Goal: Transaction & Acquisition: Purchase product/service

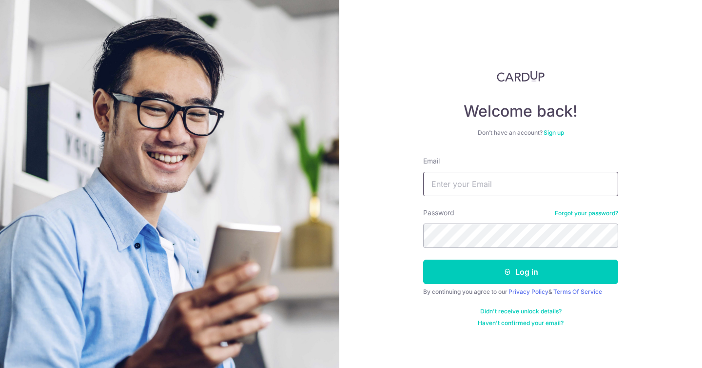
click at [528, 175] on input "Email" at bounding box center [520, 184] width 195 height 24
click at [521, 179] on input "Email" at bounding box center [520, 184] width 195 height 24
type input "jiajun.koh@gmail.com"
click at [423, 259] on button "Log in" at bounding box center [520, 271] width 195 height 24
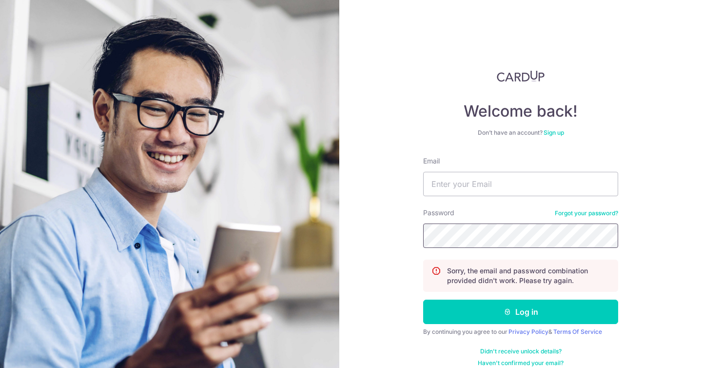
click at [423, 299] on button "Log in" at bounding box center [520, 311] width 195 height 24
click at [506, 188] on input "Email" at bounding box center [520, 184] width 195 height 24
type input "[EMAIL_ADDRESS][DOMAIN_NAME]"
click at [423, 299] on button "Log in" at bounding box center [520, 311] width 195 height 24
click at [503, 189] on input "Email" at bounding box center [520, 184] width 195 height 24
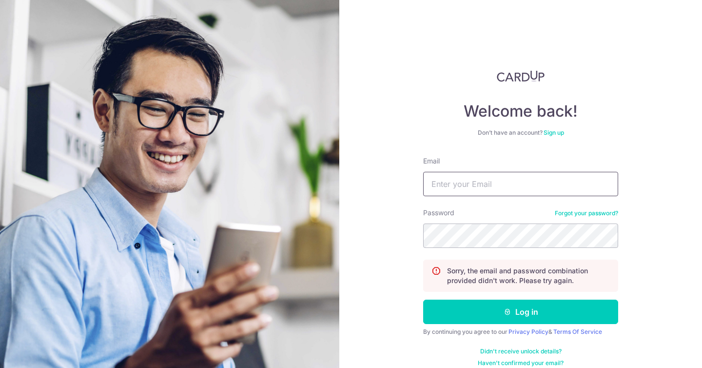
paste input "[EMAIL_ADDRESS][DOMAIN_NAME]"
type input "[EMAIL_ADDRESS][DOMAIN_NAME]"
click at [423, 299] on button "Log in" at bounding box center [520, 311] width 195 height 24
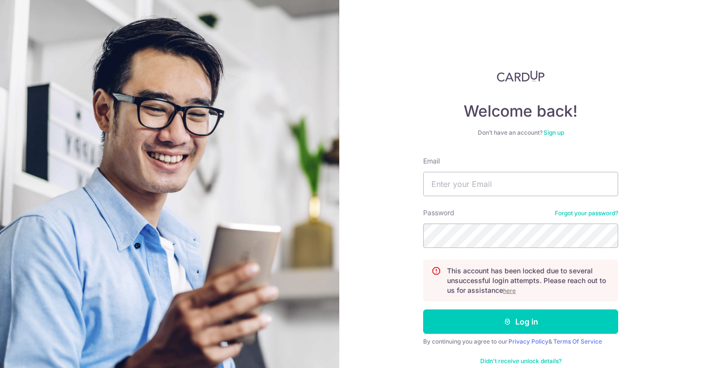
click at [580, 213] on link "Forgot your password?" at bounding box center [586, 213] width 63 height 8
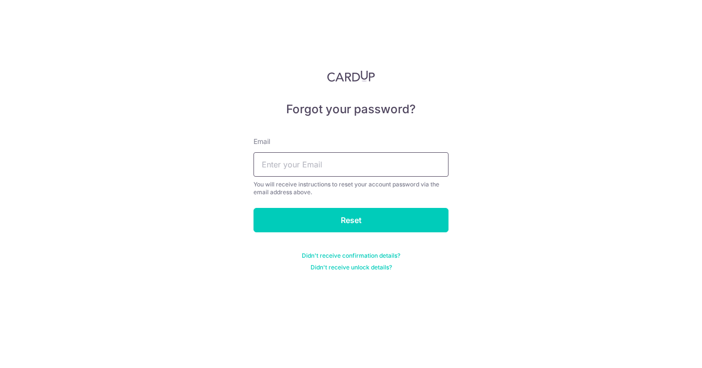
click at [382, 166] on input "text" at bounding box center [351, 164] width 195 height 24
paste input "jiajun.koh@gmail.com"
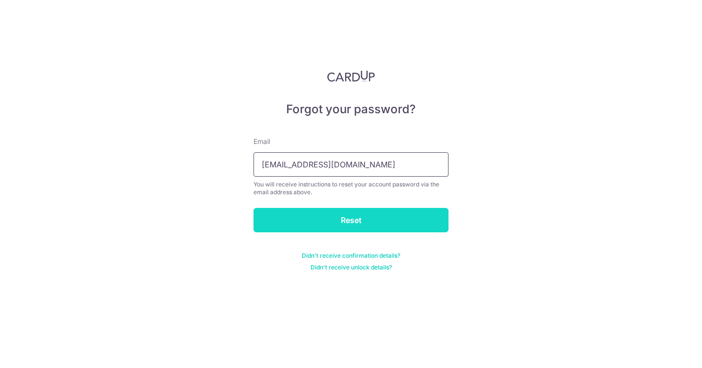
type input "jiajun.koh@gmail.com"
click at [372, 215] on input "Reset" at bounding box center [351, 220] width 195 height 24
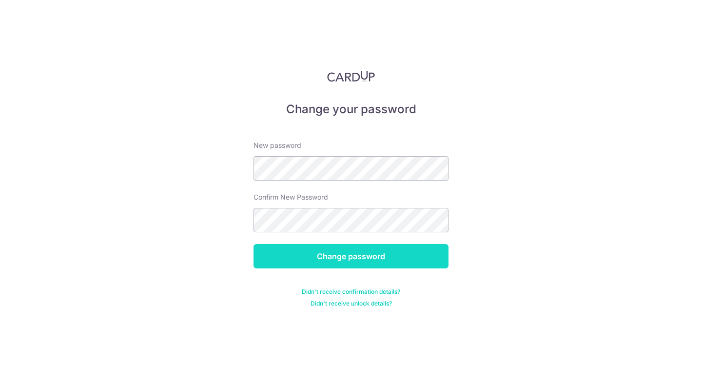
click at [385, 254] on input "Change password" at bounding box center [351, 256] width 195 height 24
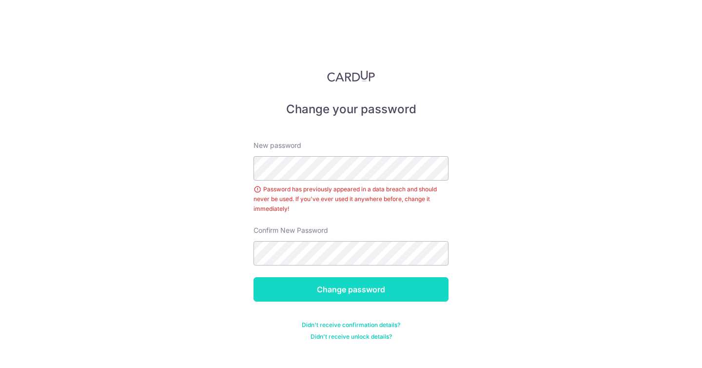
click at [339, 289] on input "Change password" at bounding box center [351, 289] width 195 height 24
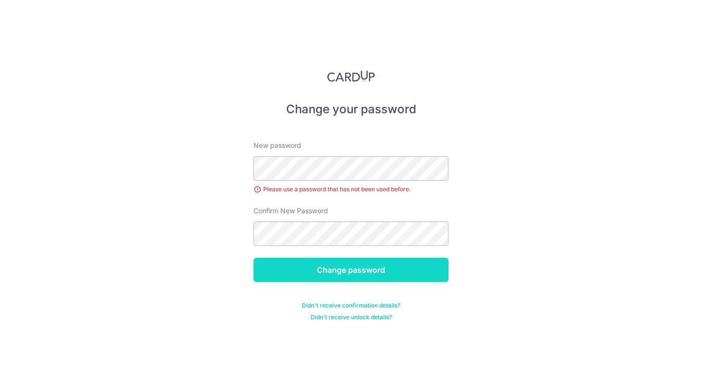
click at [432, 271] on input "Change password" at bounding box center [351, 269] width 195 height 24
click at [345, 280] on input "Change password" at bounding box center [351, 269] width 195 height 24
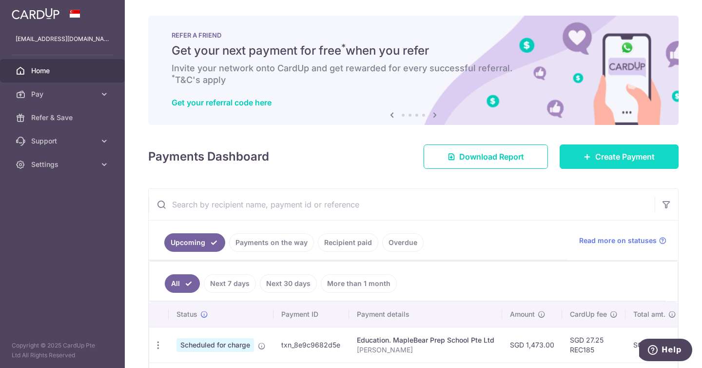
click at [584, 156] on icon at bounding box center [588, 157] width 8 height 8
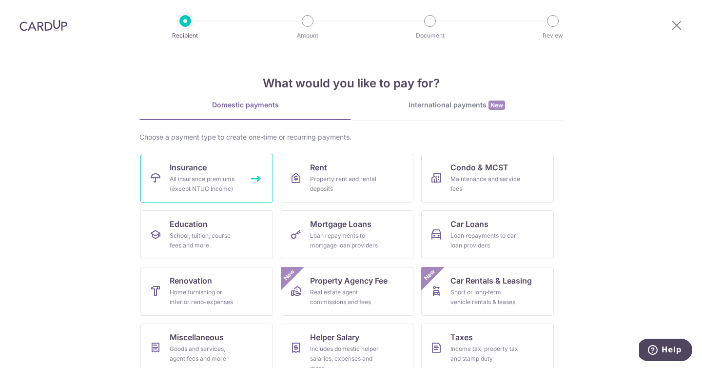
click at [216, 169] on link "Insurance All insurance premiums (except NTUC Income)" at bounding box center [206, 178] width 133 height 49
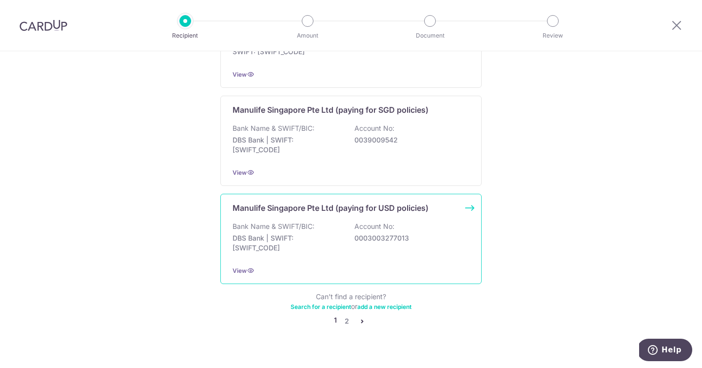
scroll to position [964, 0]
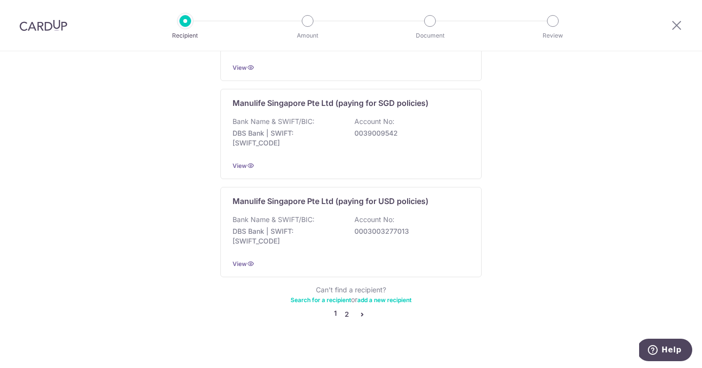
click at [347, 308] on link "2" at bounding box center [347, 314] width 12 height 12
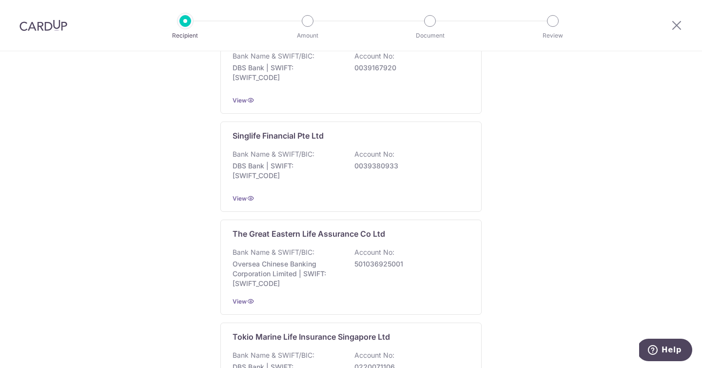
scroll to position [899, 0]
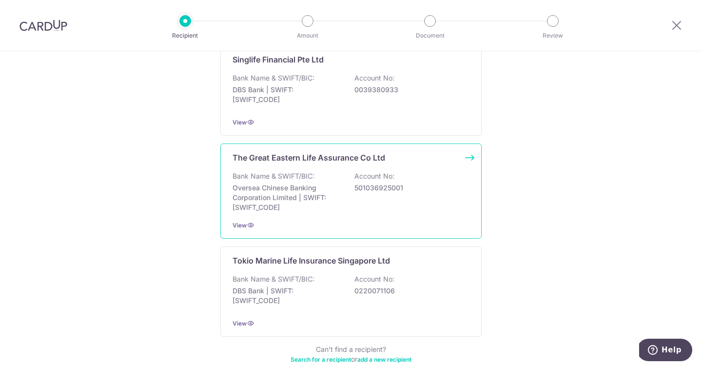
click at [369, 195] on div "Bank Name & SWIFT/BIC: Oversea Chinese Banking Corporation Limited | SWIFT: OCB…" at bounding box center [351, 191] width 237 height 41
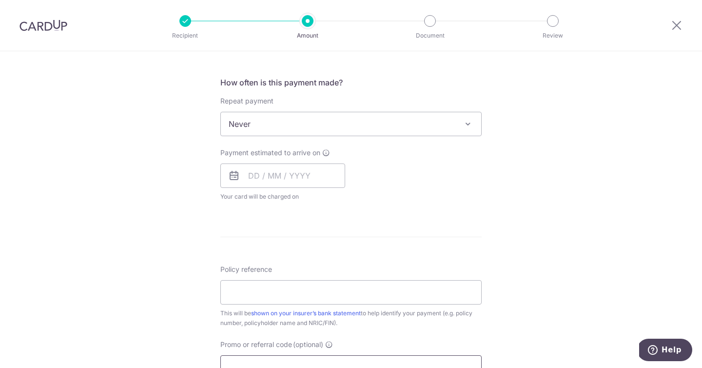
scroll to position [430, 0]
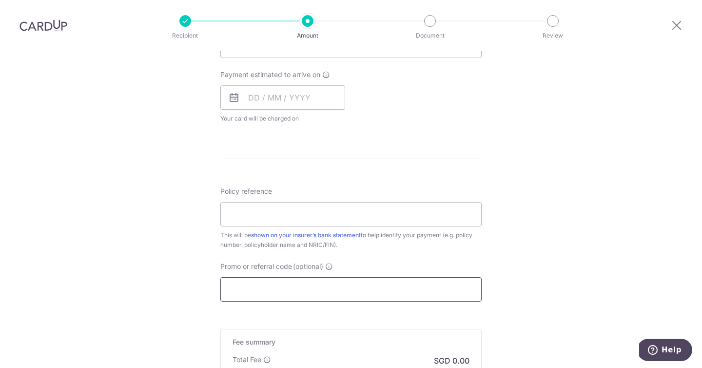
click at [292, 284] on input "Promo or referral code (optional)" at bounding box center [350, 289] width 261 height 24
paste input "MILELION"
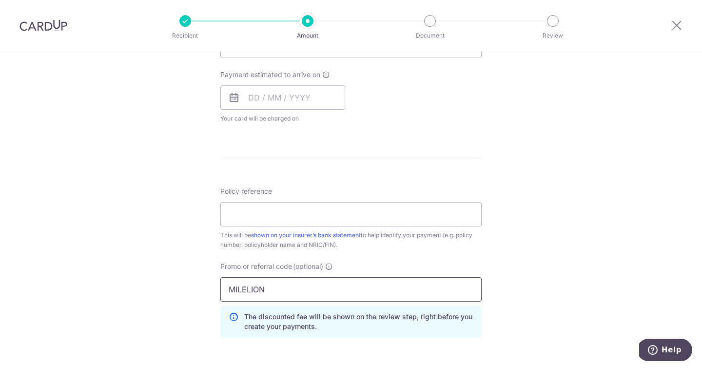
type input "MILELION"
click at [614, 235] on div "Tell us more about your payment Enter payment amount SGD Select Card Select opt…" at bounding box center [351, 84] width 702 height 926
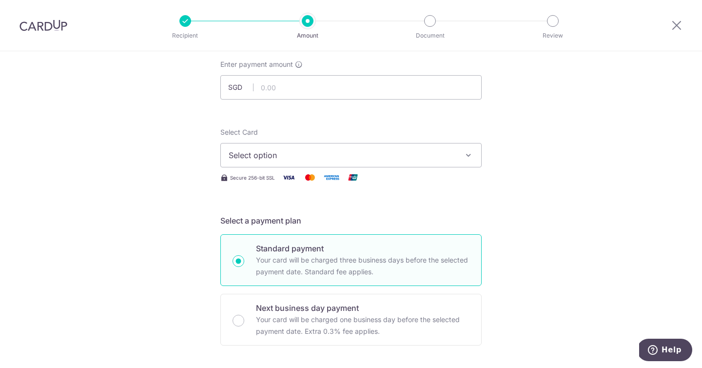
scroll to position [0, 0]
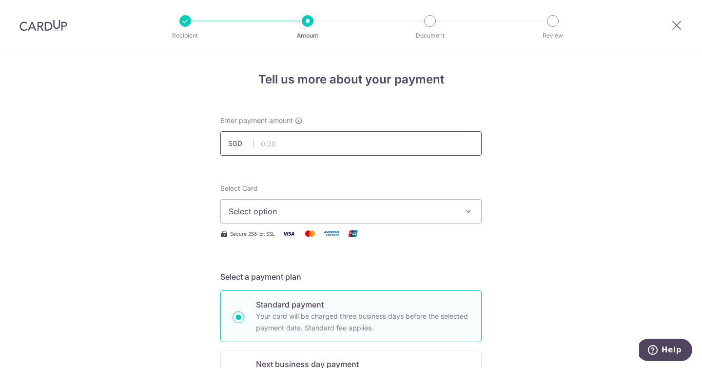
click at [336, 143] on input "text" at bounding box center [350, 143] width 261 height 24
paste input "3,509.70"
type input "3,509.70"
click at [338, 210] on span "Select option" at bounding box center [342, 211] width 227 height 12
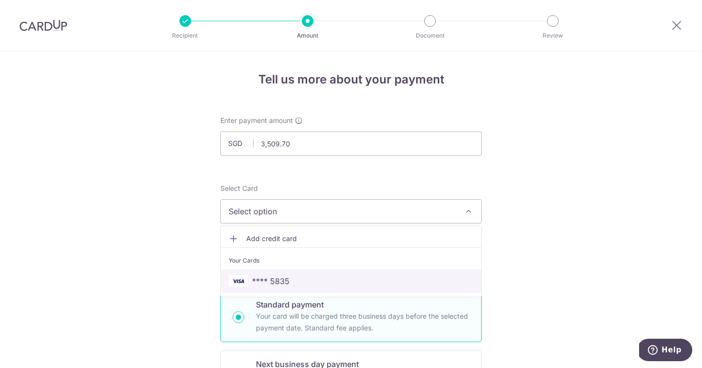
click at [334, 281] on span "**** 5835" at bounding box center [351, 281] width 245 height 12
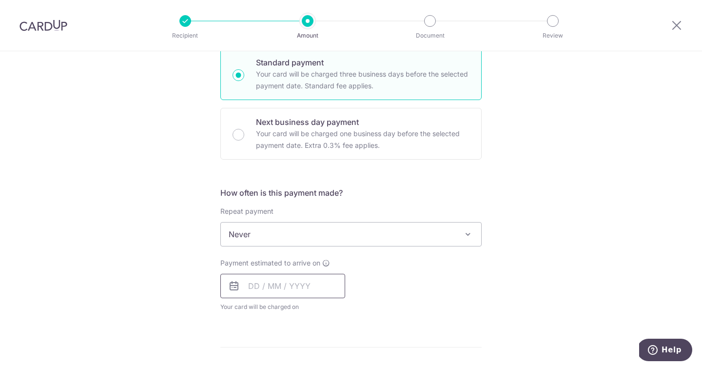
scroll to position [243, 0]
click at [248, 280] on input "text" at bounding box center [282, 285] width 125 height 24
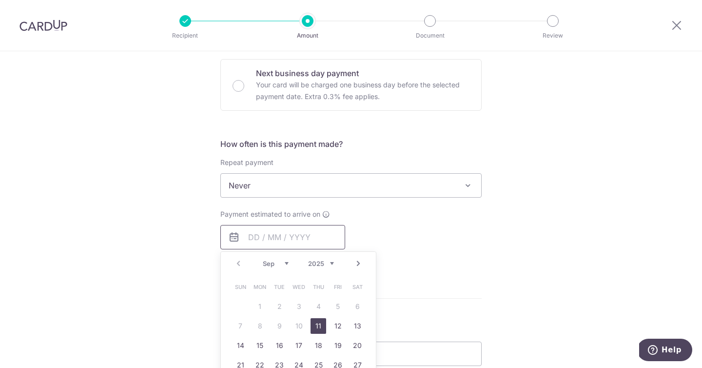
scroll to position [307, 0]
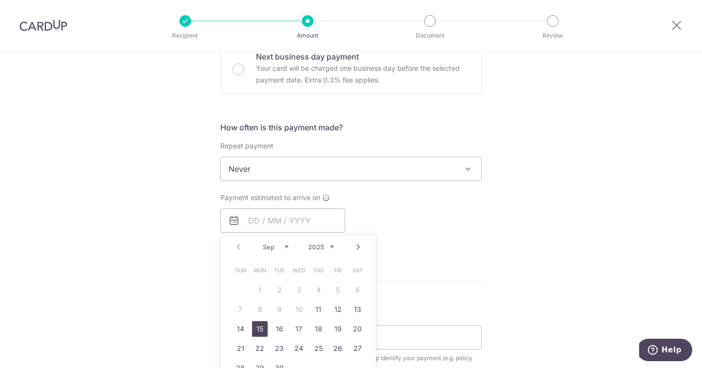
click at [260, 331] on link "15" at bounding box center [260, 329] width 16 height 16
type input "[DATE]"
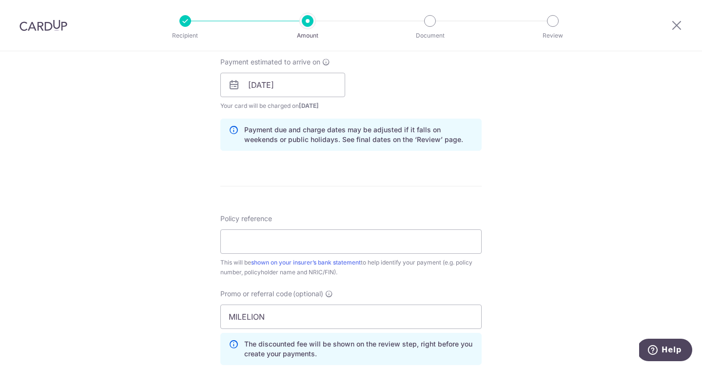
scroll to position [456, 0]
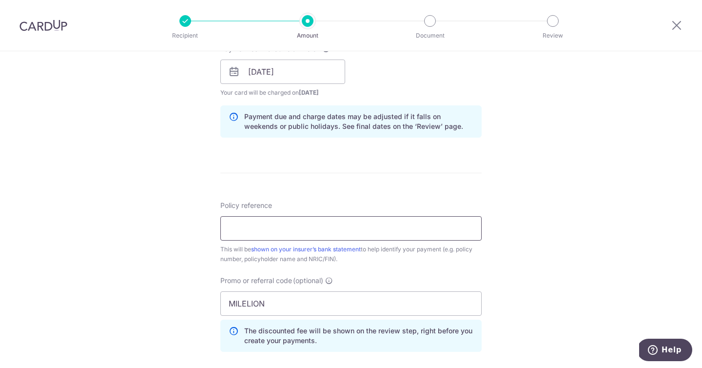
click at [308, 237] on input "Policy reference" at bounding box center [350, 228] width 261 height 24
click at [238, 230] on input "0202473740" at bounding box center [350, 228] width 261 height 24
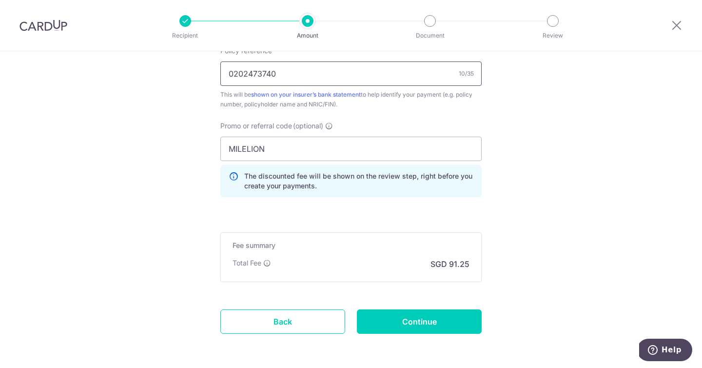
scroll to position [630, 0]
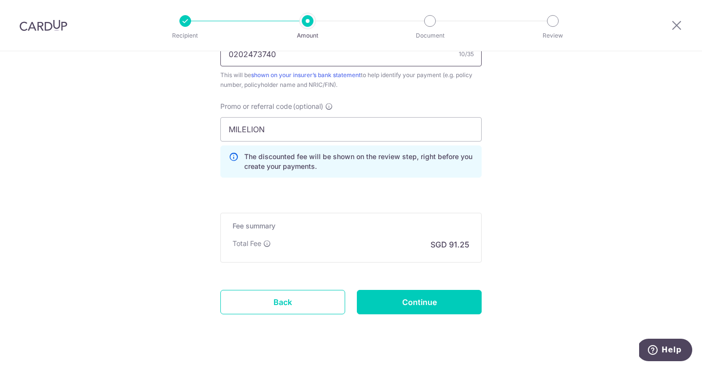
type input "0202473740"
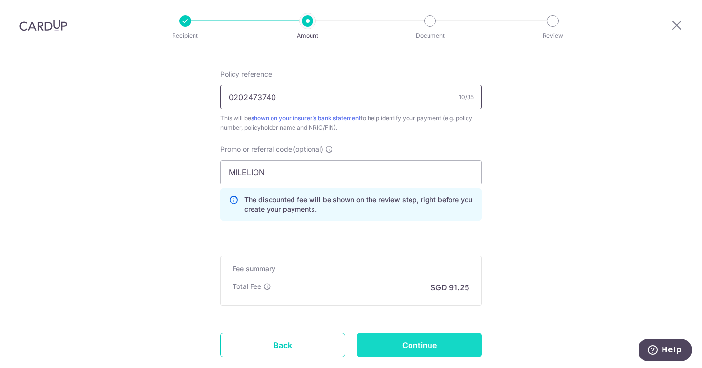
scroll to position [624, 0]
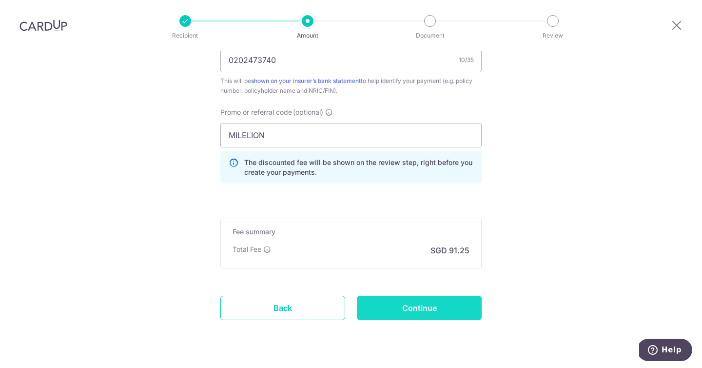
click at [452, 305] on input "Continue" at bounding box center [419, 307] width 125 height 24
type input "Create Schedule"
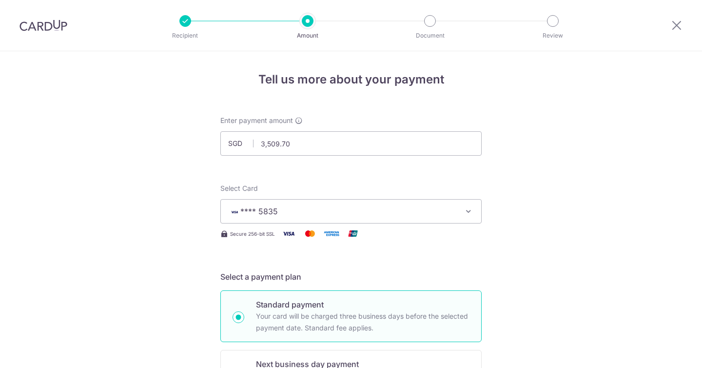
scroll to position [663, 0]
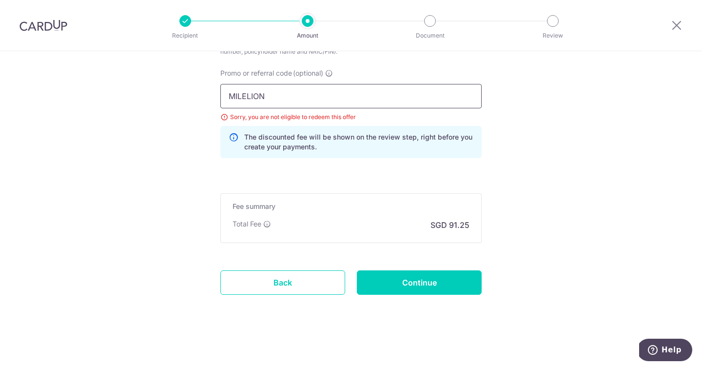
click at [291, 84] on input "MILELION" at bounding box center [350, 96] width 261 height 24
click at [288, 92] on input "MILELION" at bounding box center [350, 96] width 261 height 24
type input "0ff225"
click at [421, 283] on input "Continue" at bounding box center [419, 282] width 125 height 24
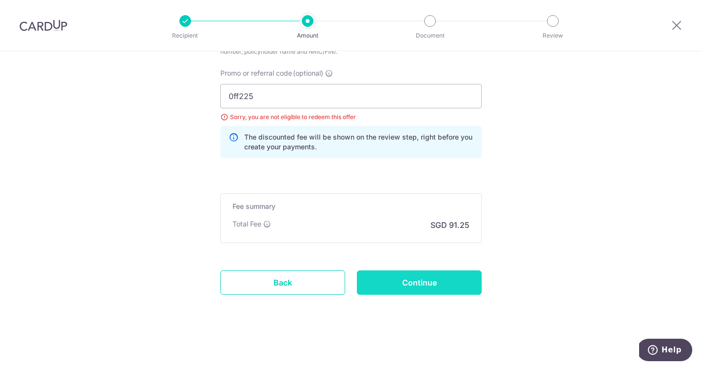
type input "Update Schedule"
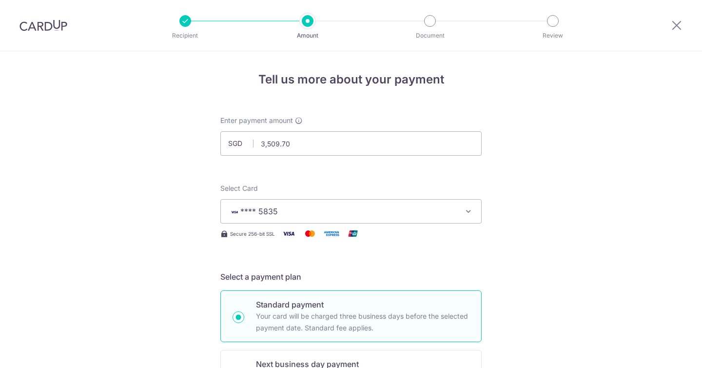
scroll to position [663, 0]
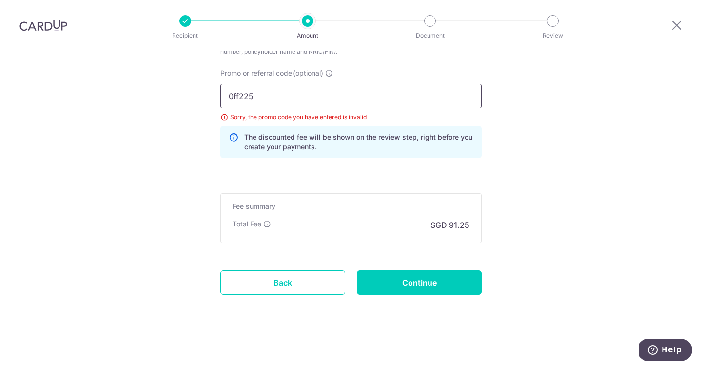
click at [235, 95] on input "0ff225" at bounding box center [350, 96] width 261 height 24
type input "OFF225"
click at [455, 291] on input "Continue" at bounding box center [419, 282] width 125 height 24
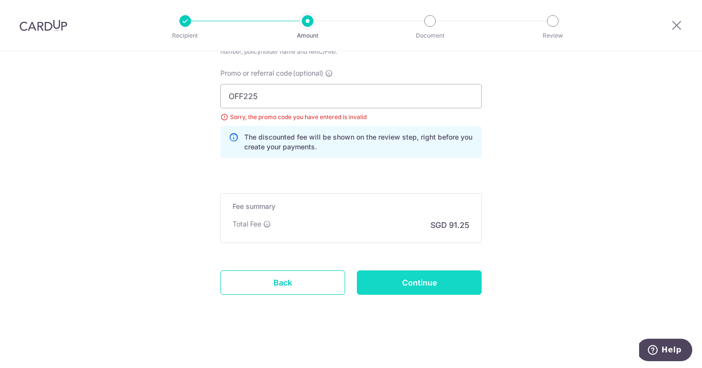
type input "Update Schedule"
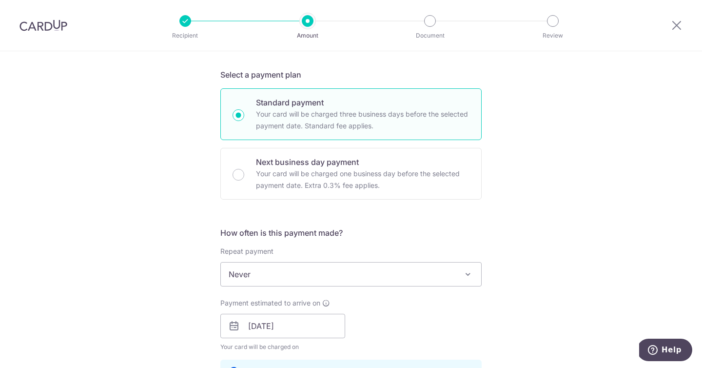
scroll to position [2, 0]
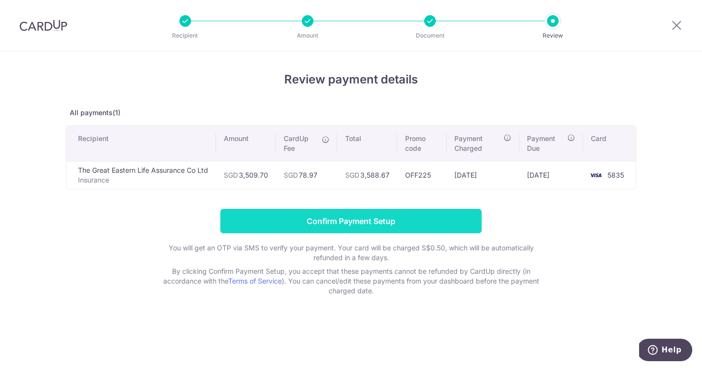
click at [353, 225] on input "Confirm Payment Setup" at bounding box center [350, 221] width 261 height 24
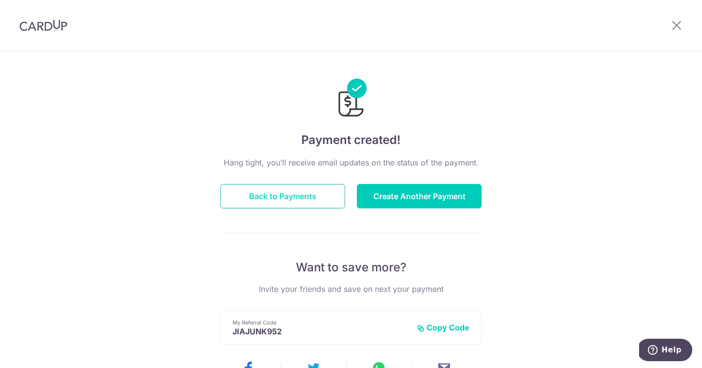
click at [282, 197] on button "Back to Payments" at bounding box center [282, 196] width 125 height 24
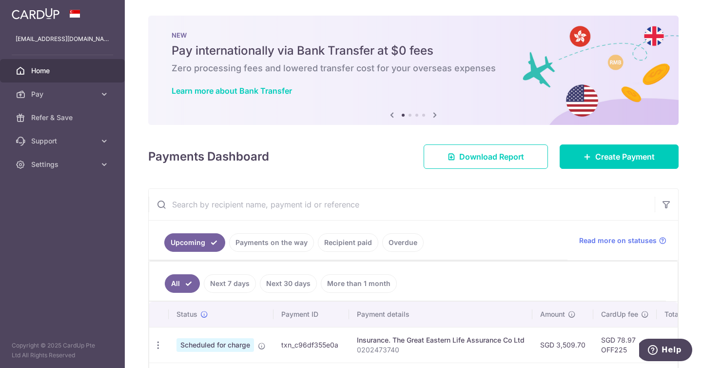
scroll to position [164, 0]
